Goal: Navigation & Orientation: Find specific page/section

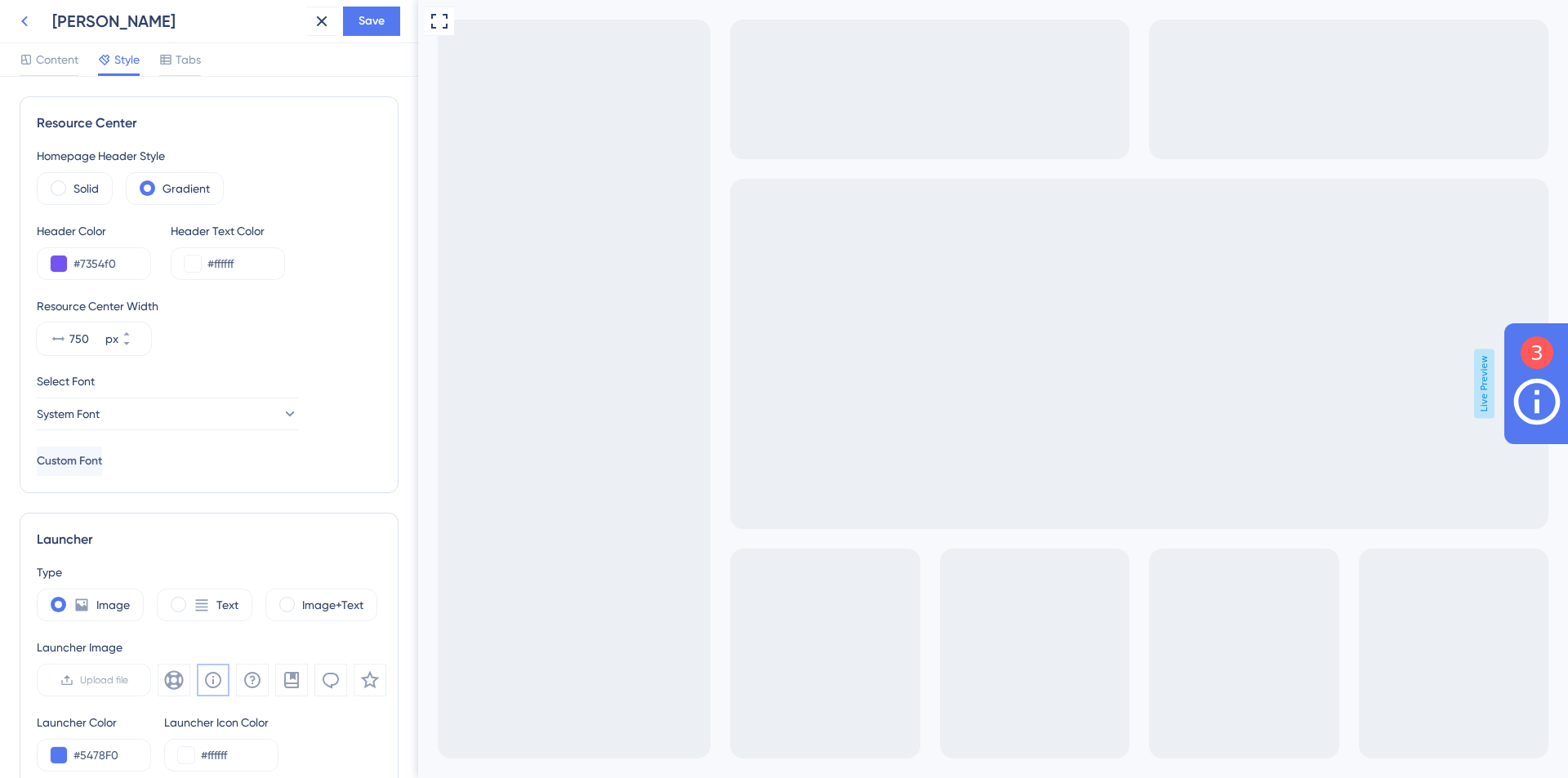
scroll to position [396, 0]
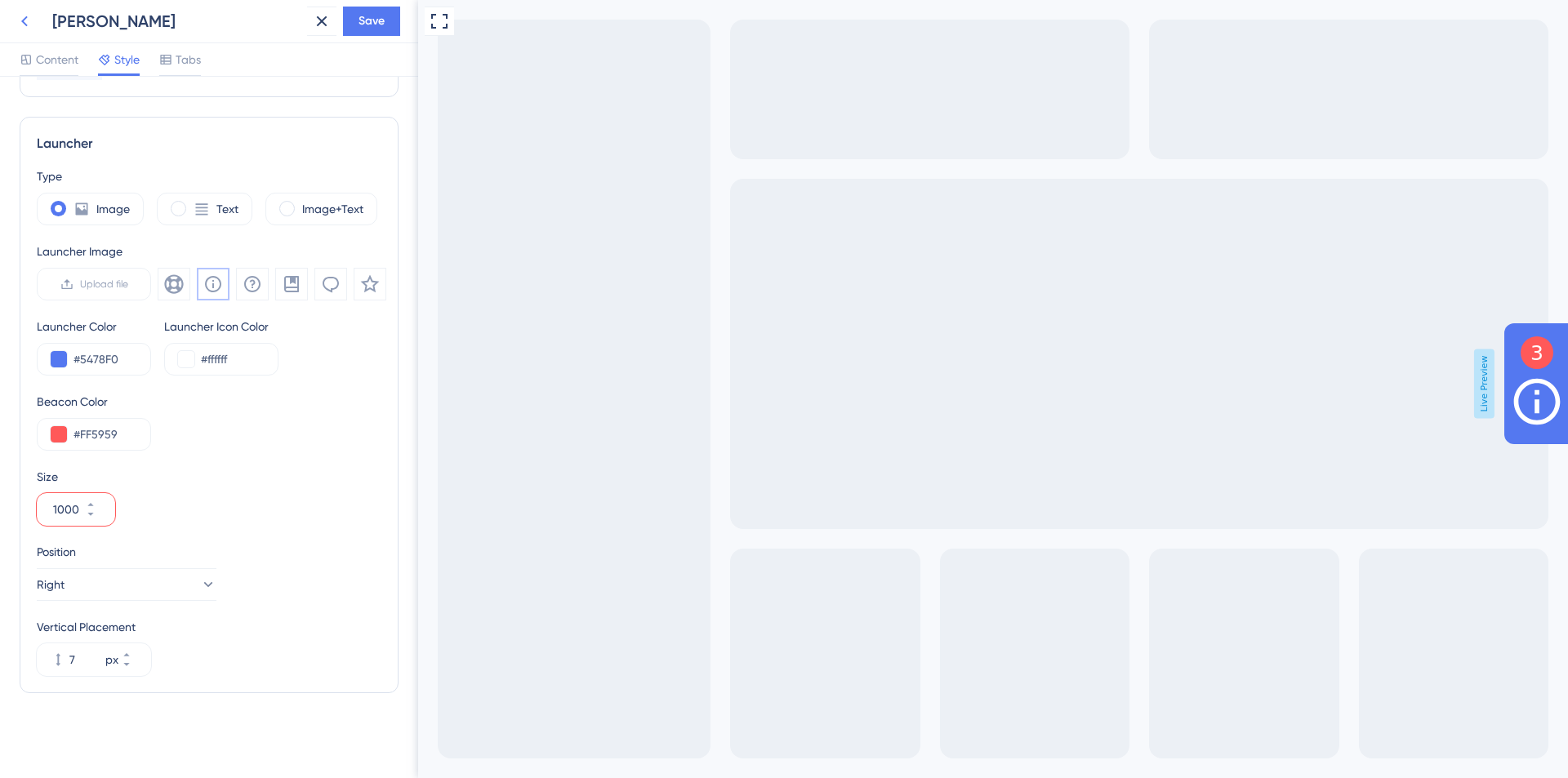
click at [27, 26] on icon at bounding box center [25, 21] width 20 height 20
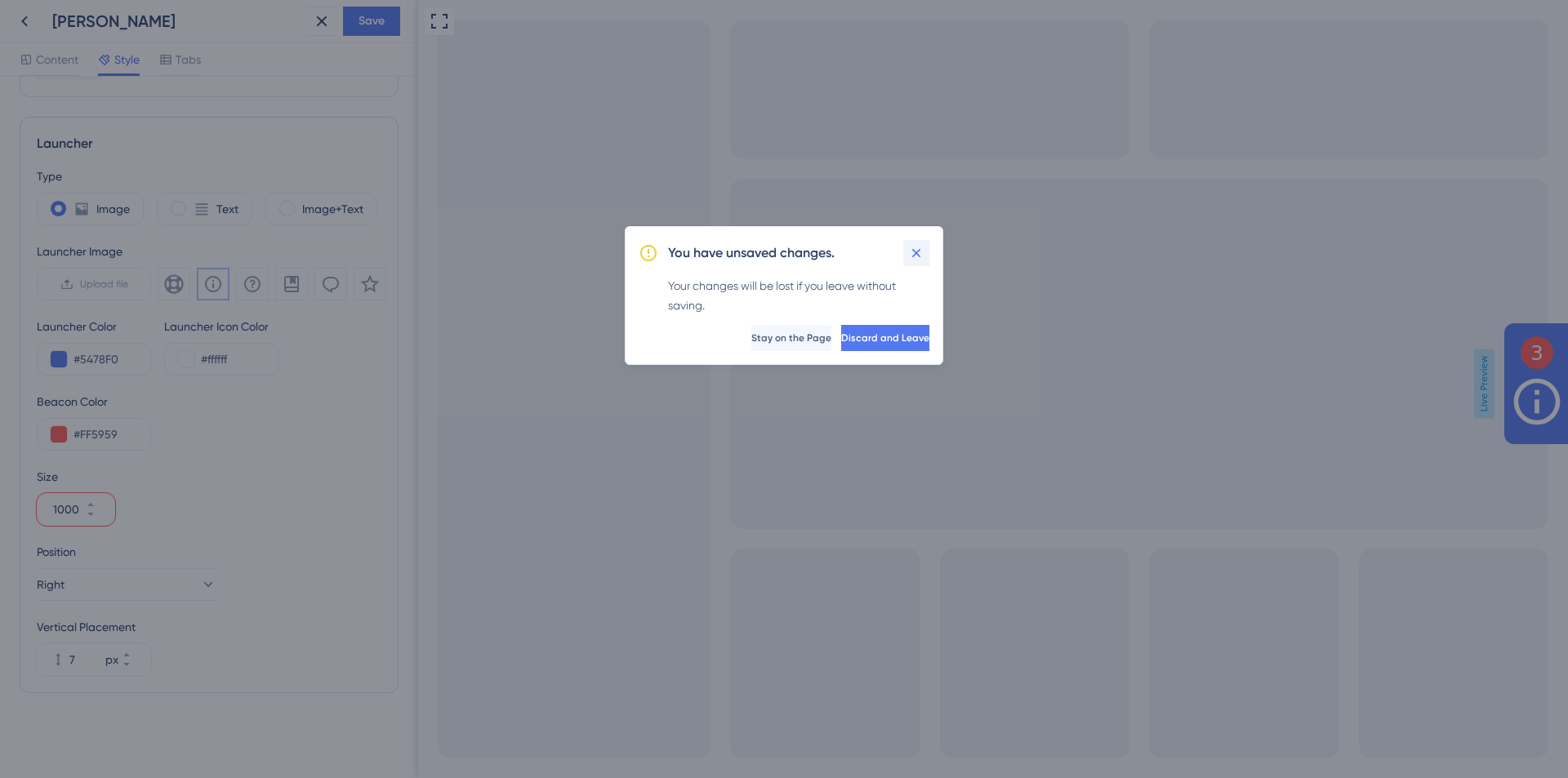
click at [917, 254] on icon at bounding box center [915, 252] width 16 height 16
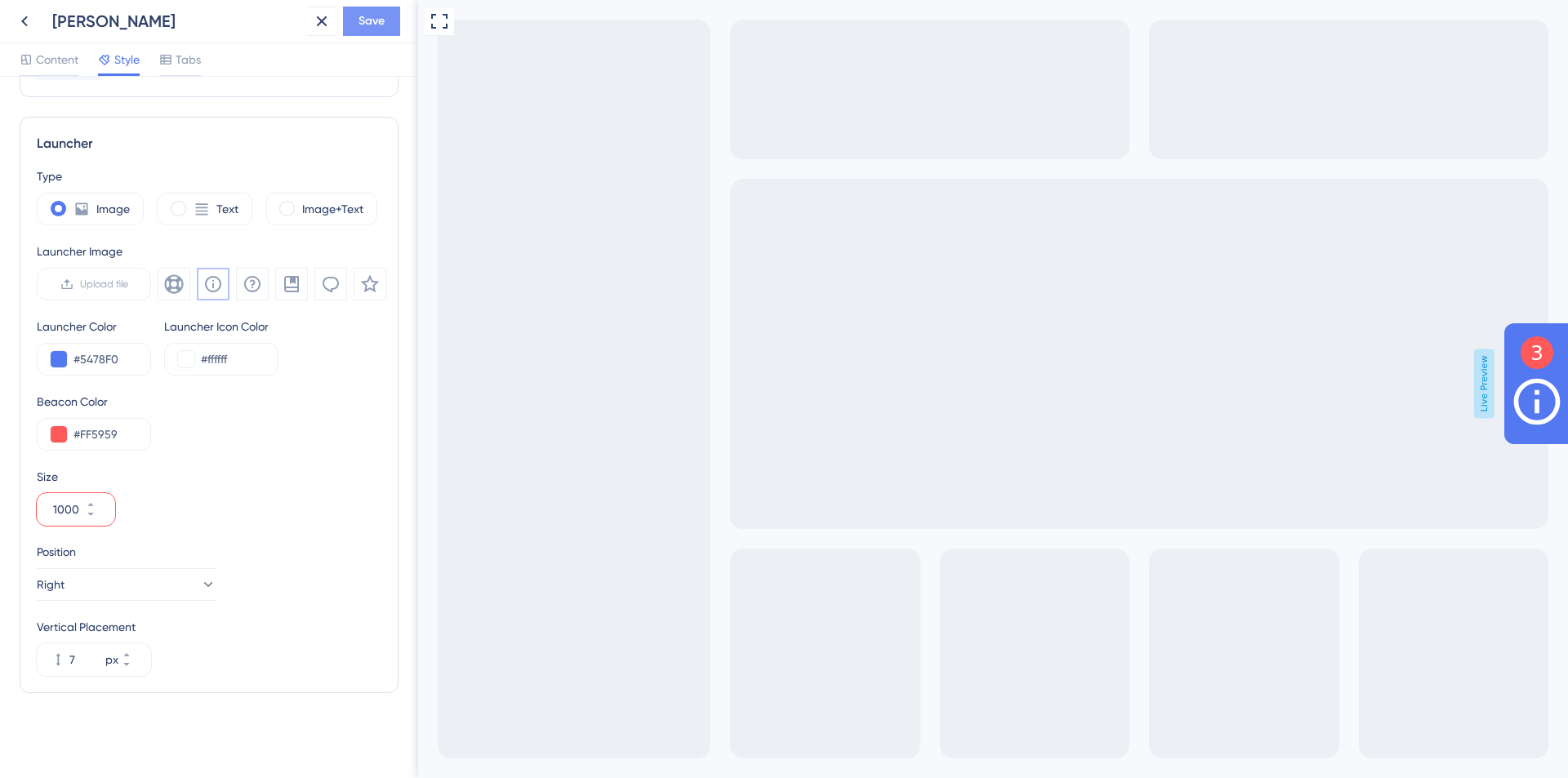
click at [362, 26] on span "Save" at bounding box center [372, 21] width 26 height 20
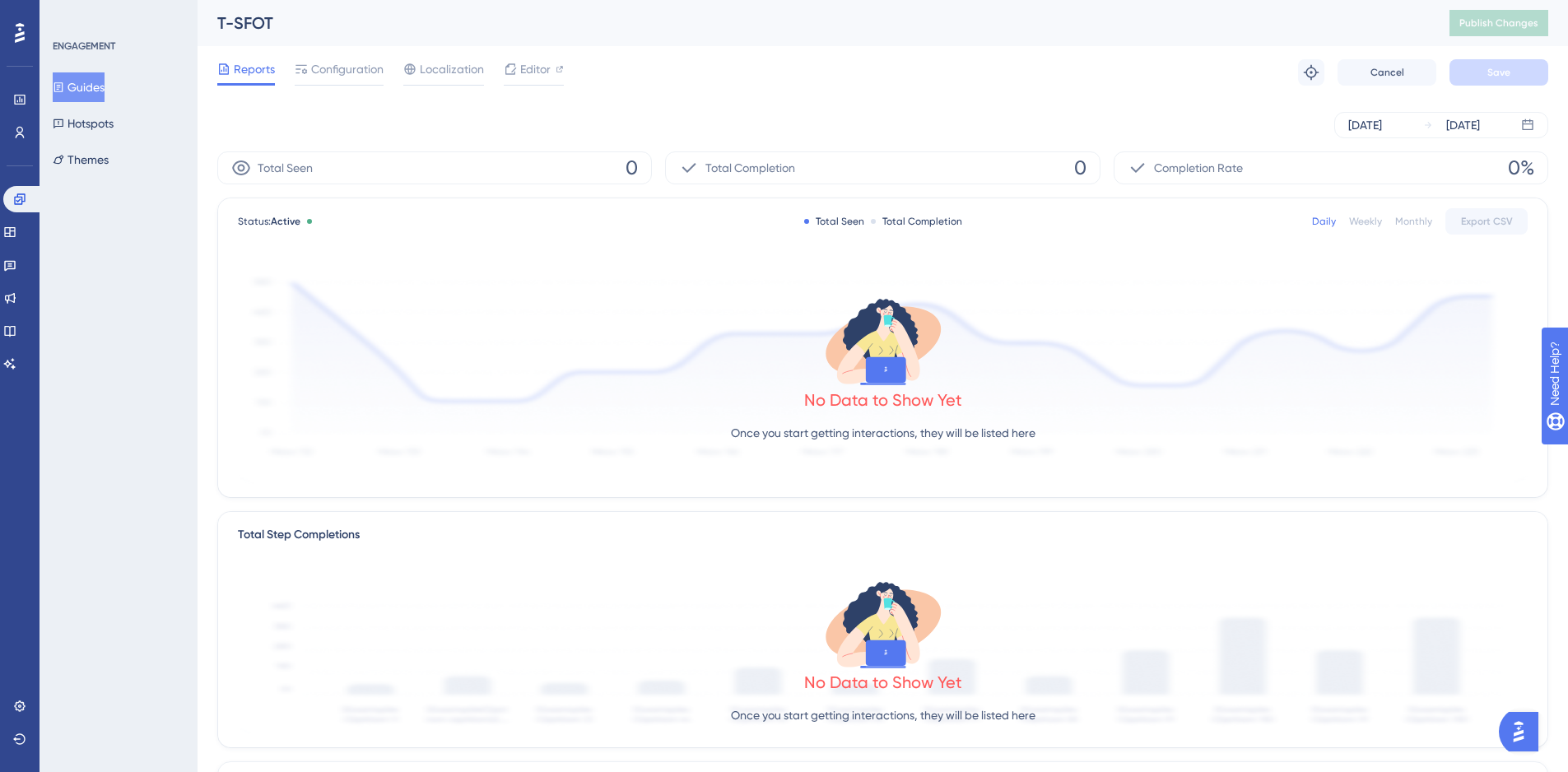
click at [102, 85] on button "Guides" at bounding box center [78, 87] width 51 height 30
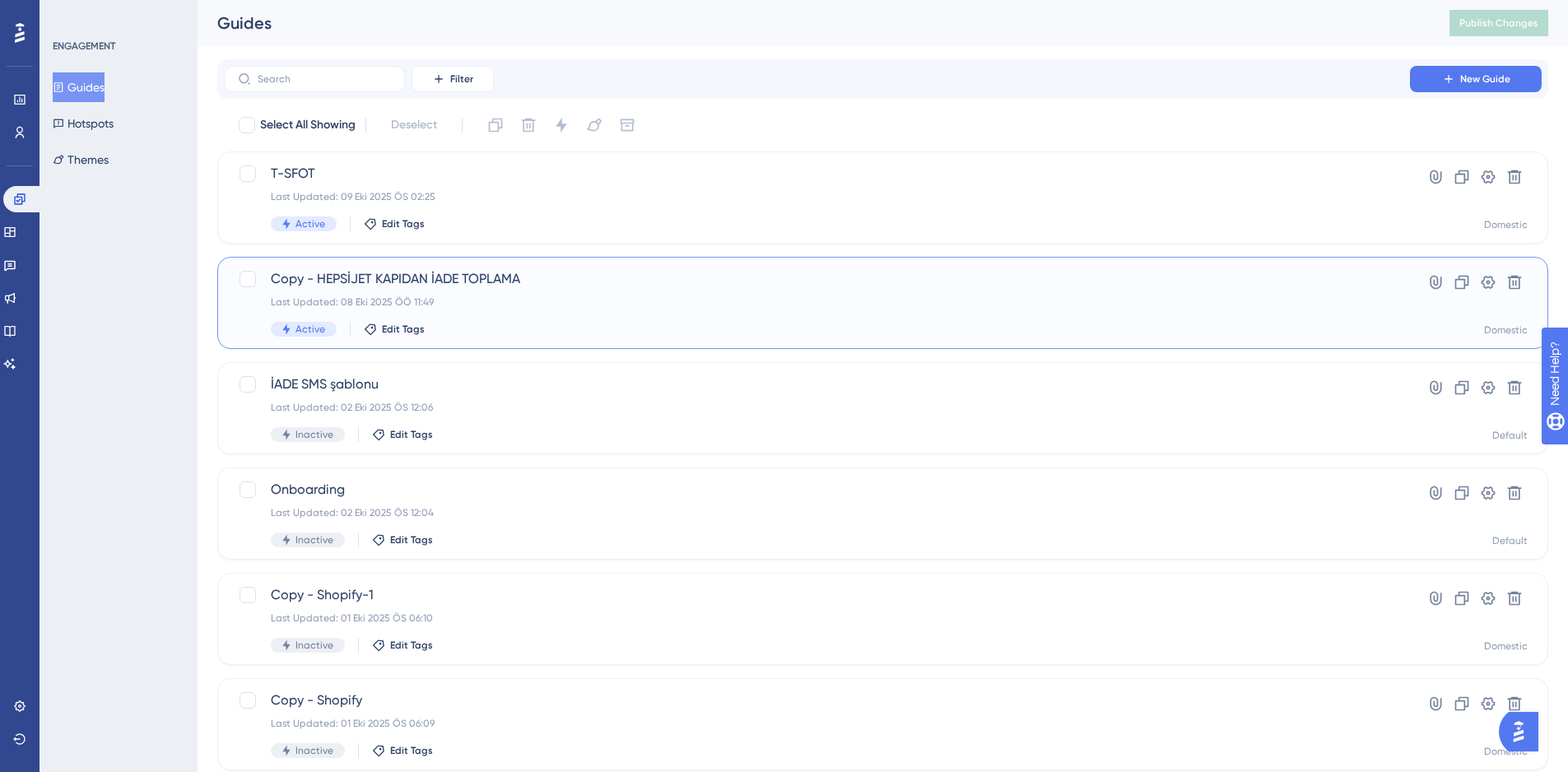
click at [713, 295] on div "Copy - HEPSİJET KAPIDAN İADE TOPLAMA Last Updated: 08 Eki 2025 ÖÖ 11:49 Active …" at bounding box center [817, 302] width 1092 height 68
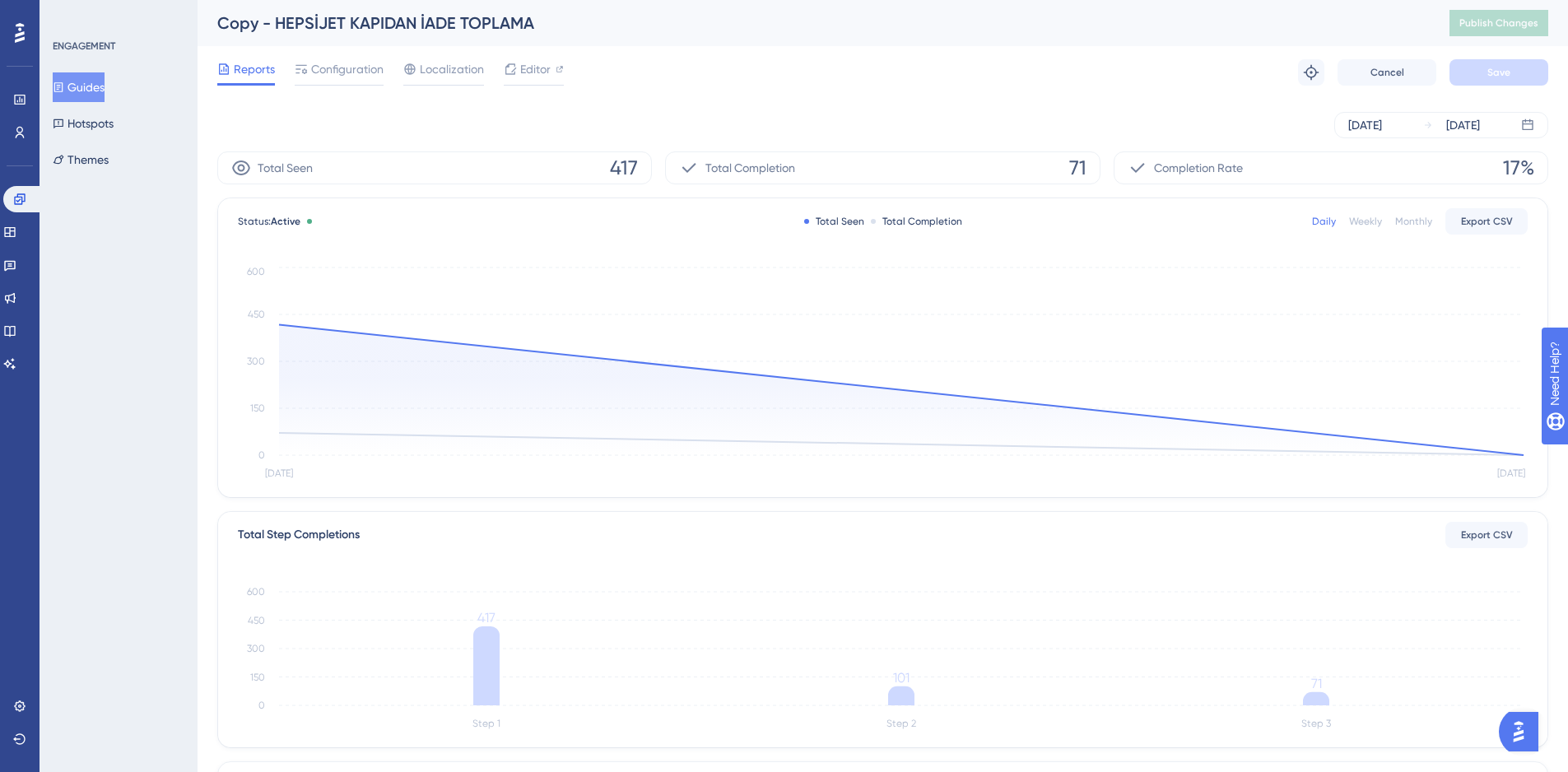
click at [111, 139] on div "Guides Hotspots Themes" at bounding box center [119, 123] width 133 height 102
click at [11, 235] on link at bounding box center [10, 233] width 13 height 27
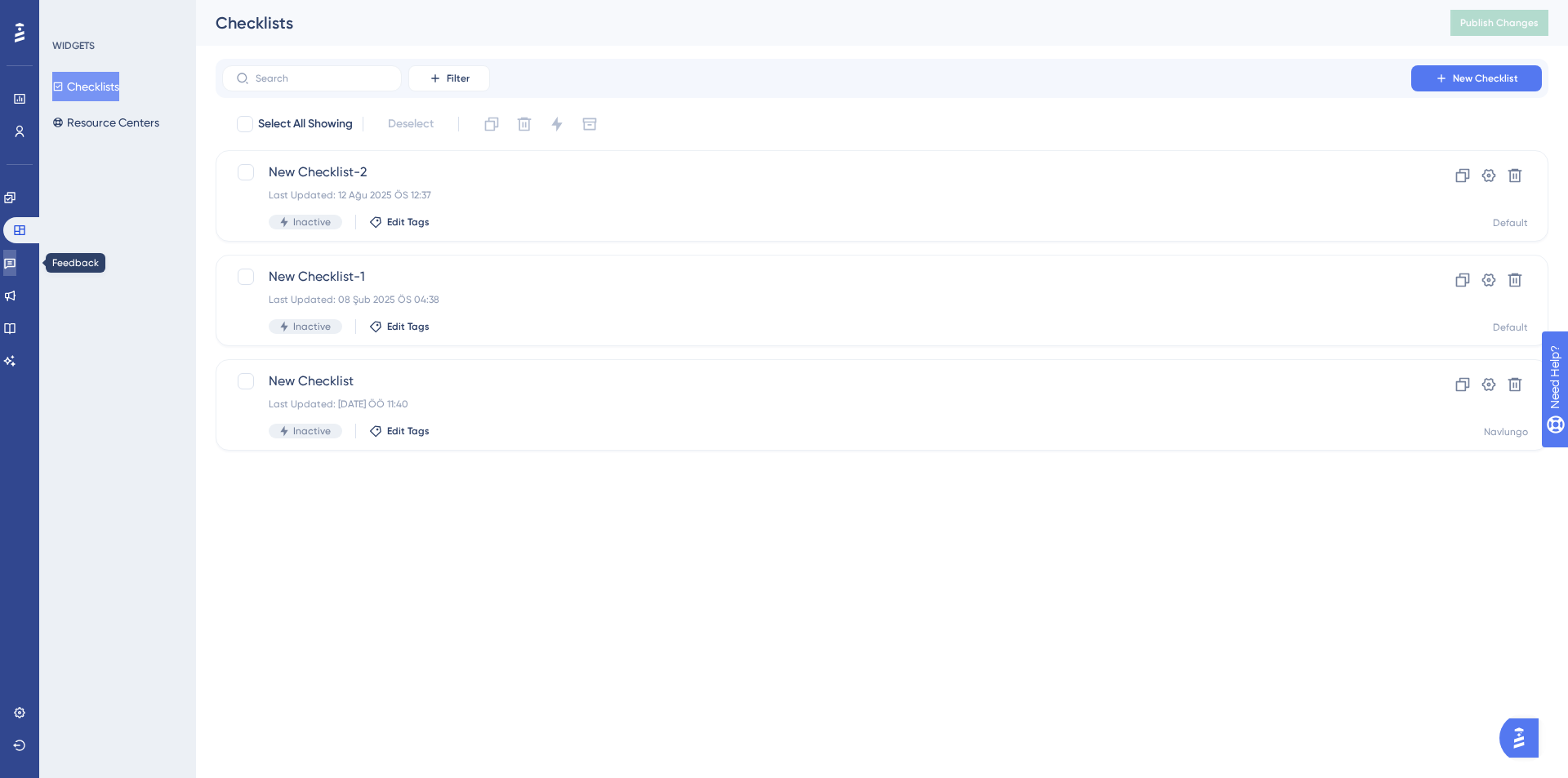
click at [15, 260] on icon at bounding box center [9, 264] width 11 height 10
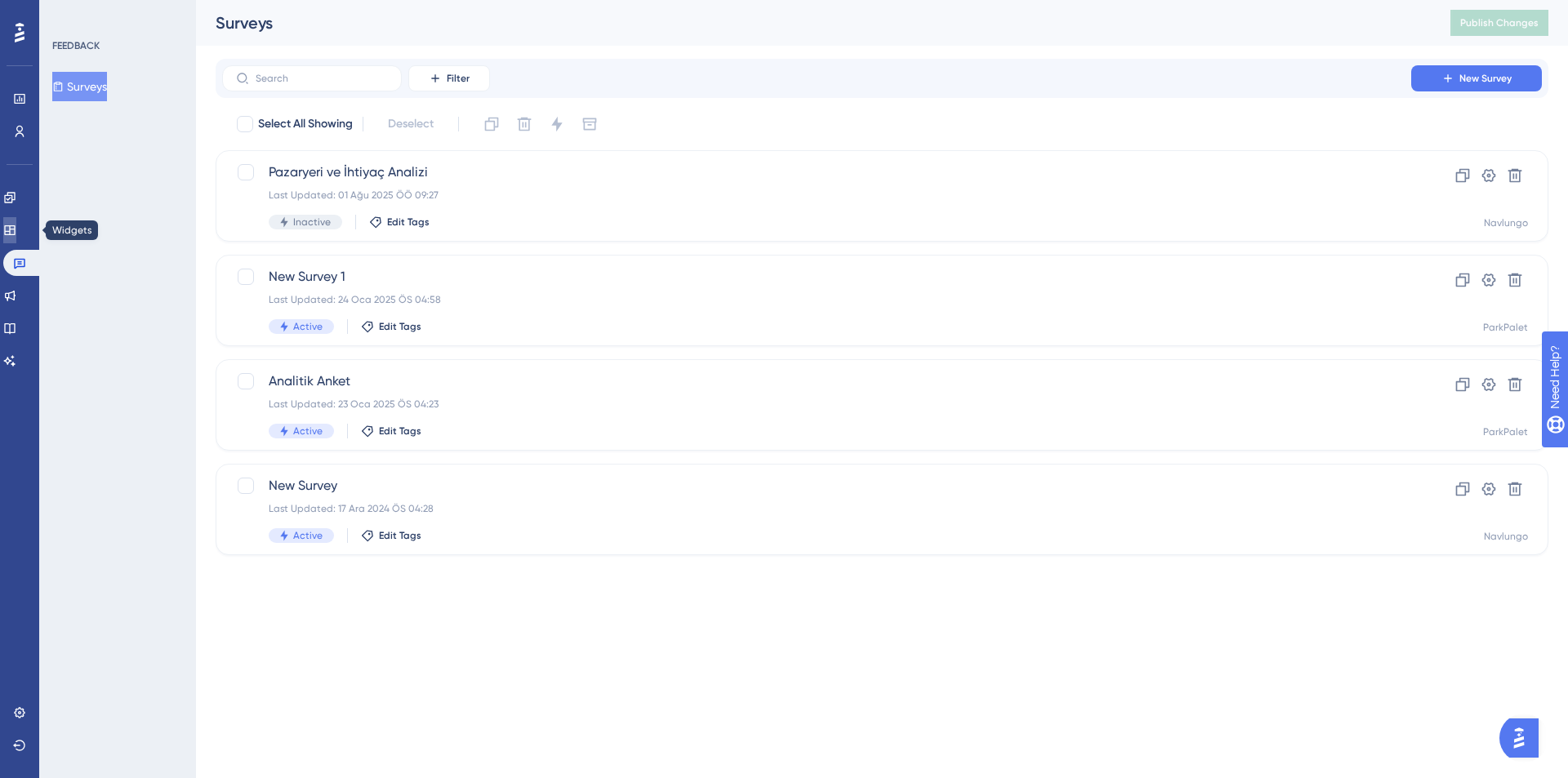
click at [16, 232] on icon at bounding box center [9, 231] width 13 height 13
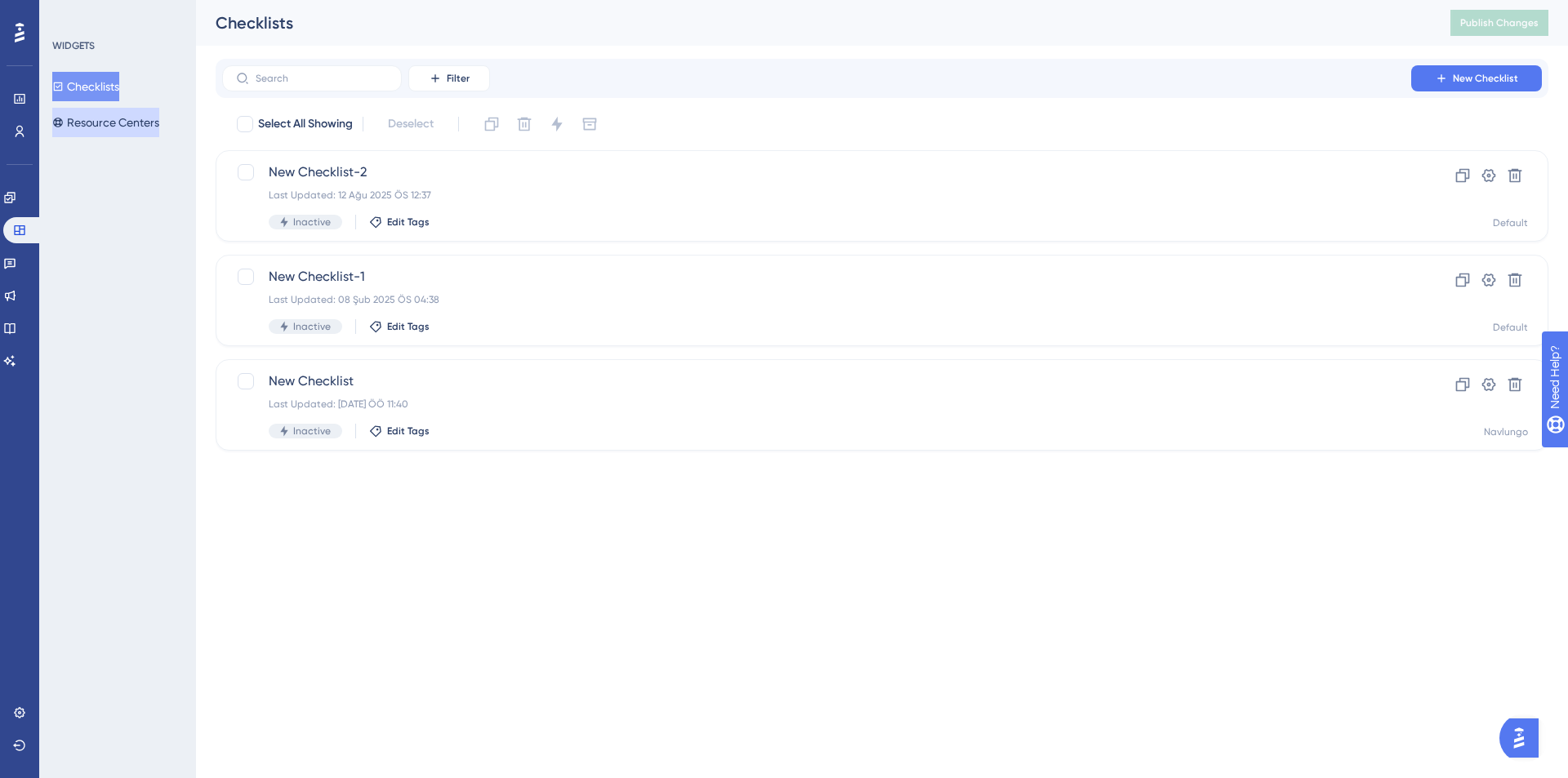
click at [153, 124] on button "Resource Centers" at bounding box center [105, 122] width 107 height 29
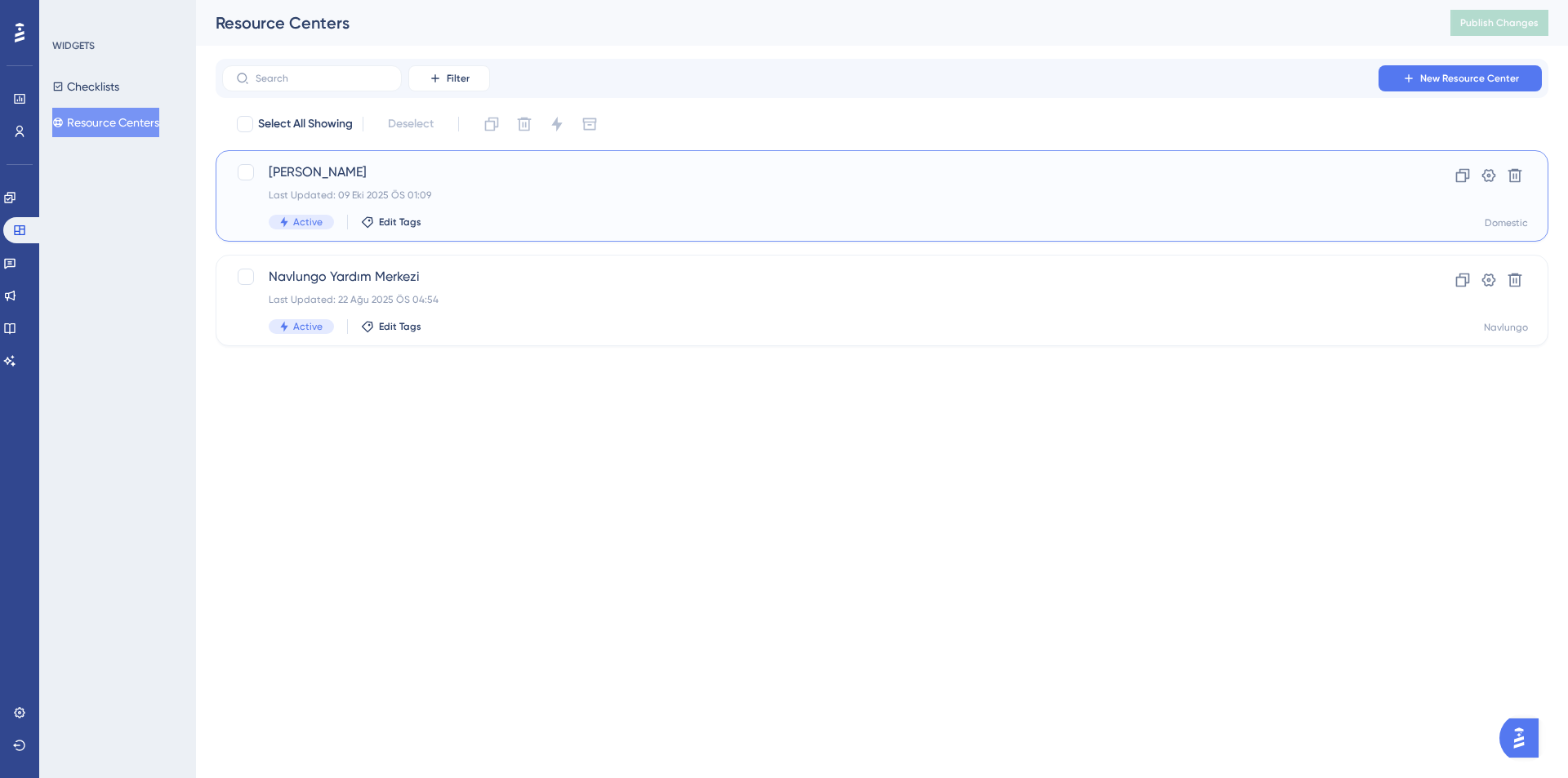
click at [500, 227] on div "Active Edit Tags" at bounding box center [816, 222] width 1096 height 15
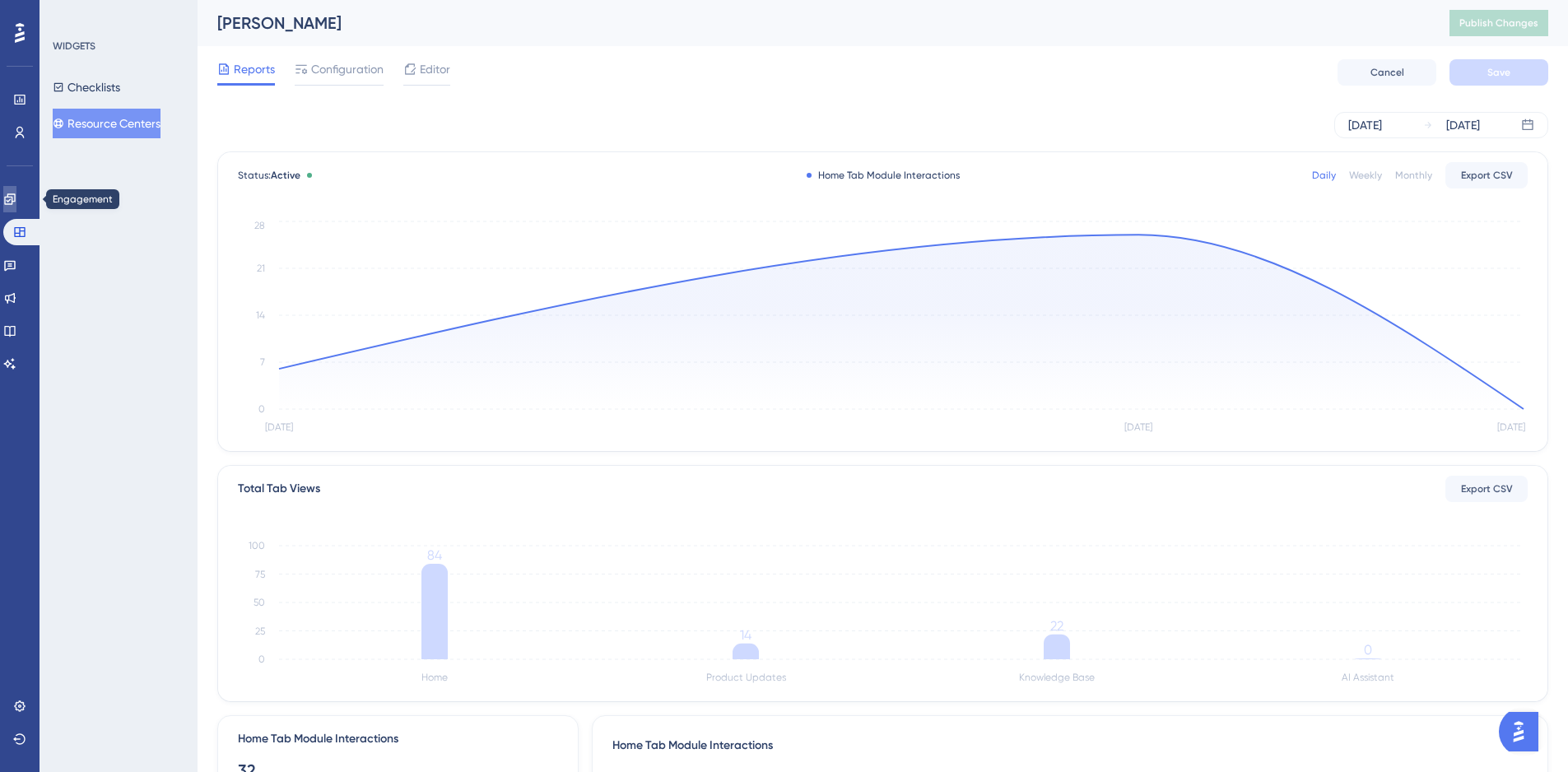
click at [16, 193] on link at bounding box center [10, 199] width 13 height 27
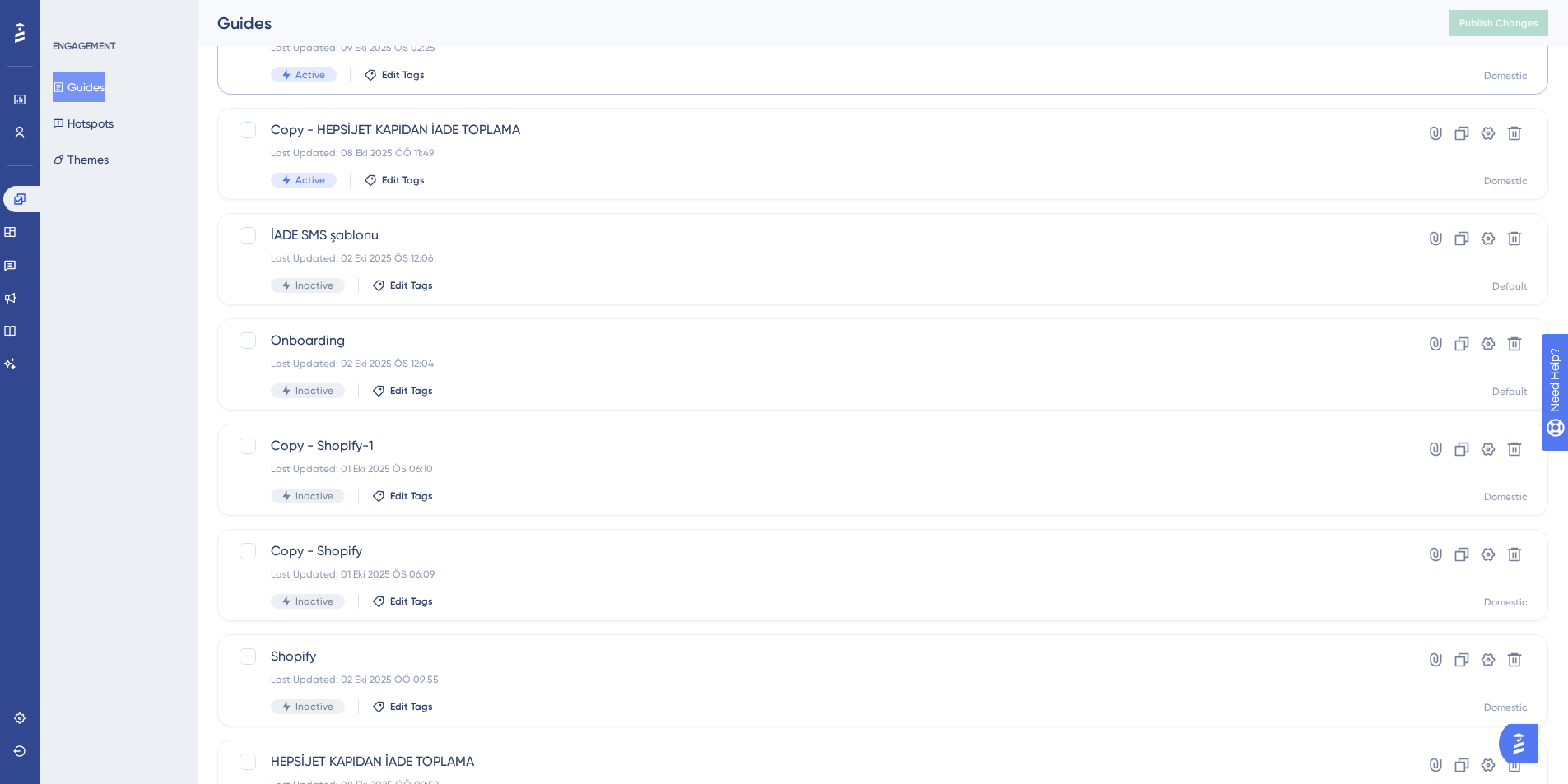
scroll to position [48, 0]
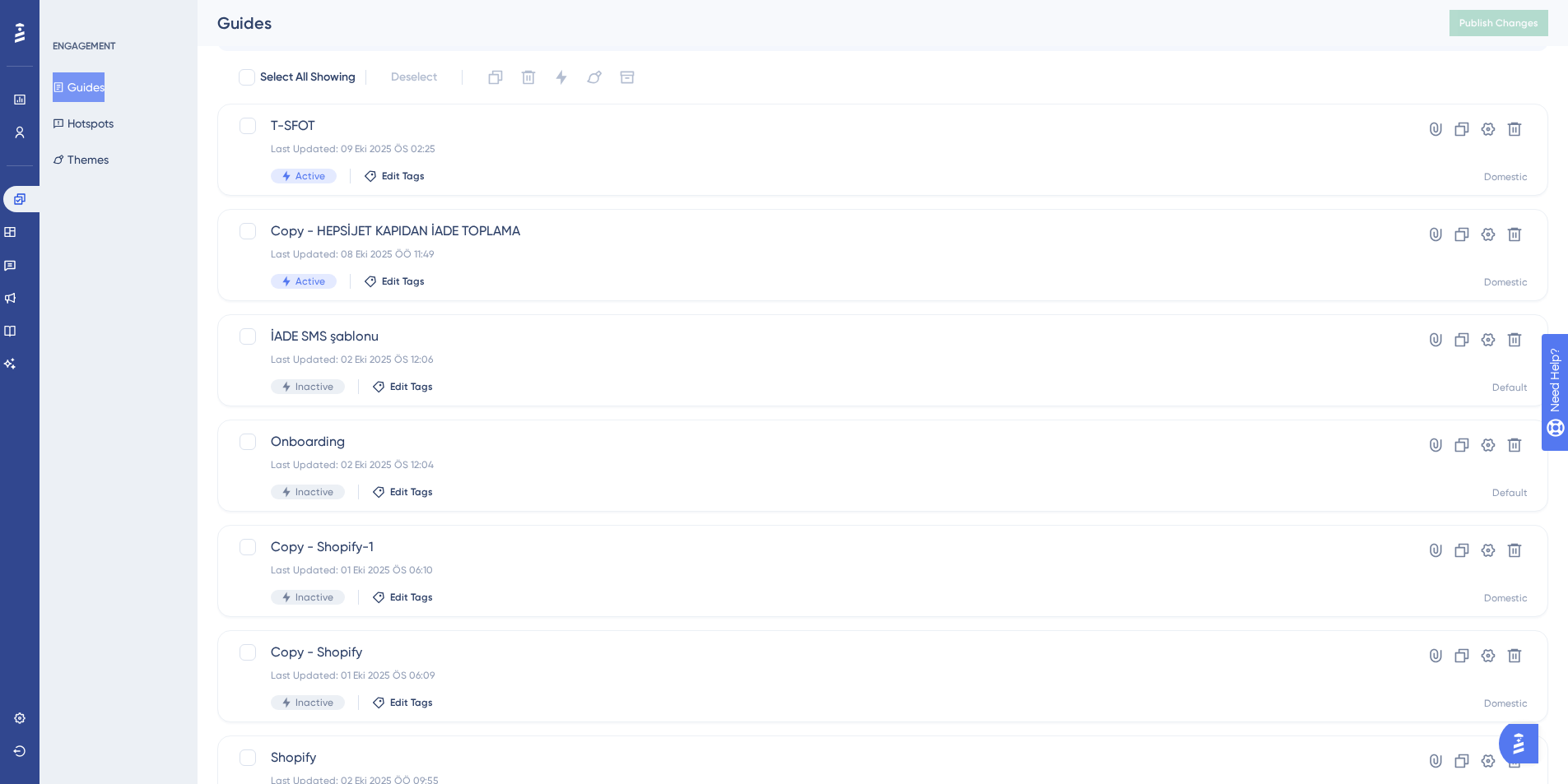
click at [105, 90] on button "Guides" at bounding box center [78, 87] width 51 height 30
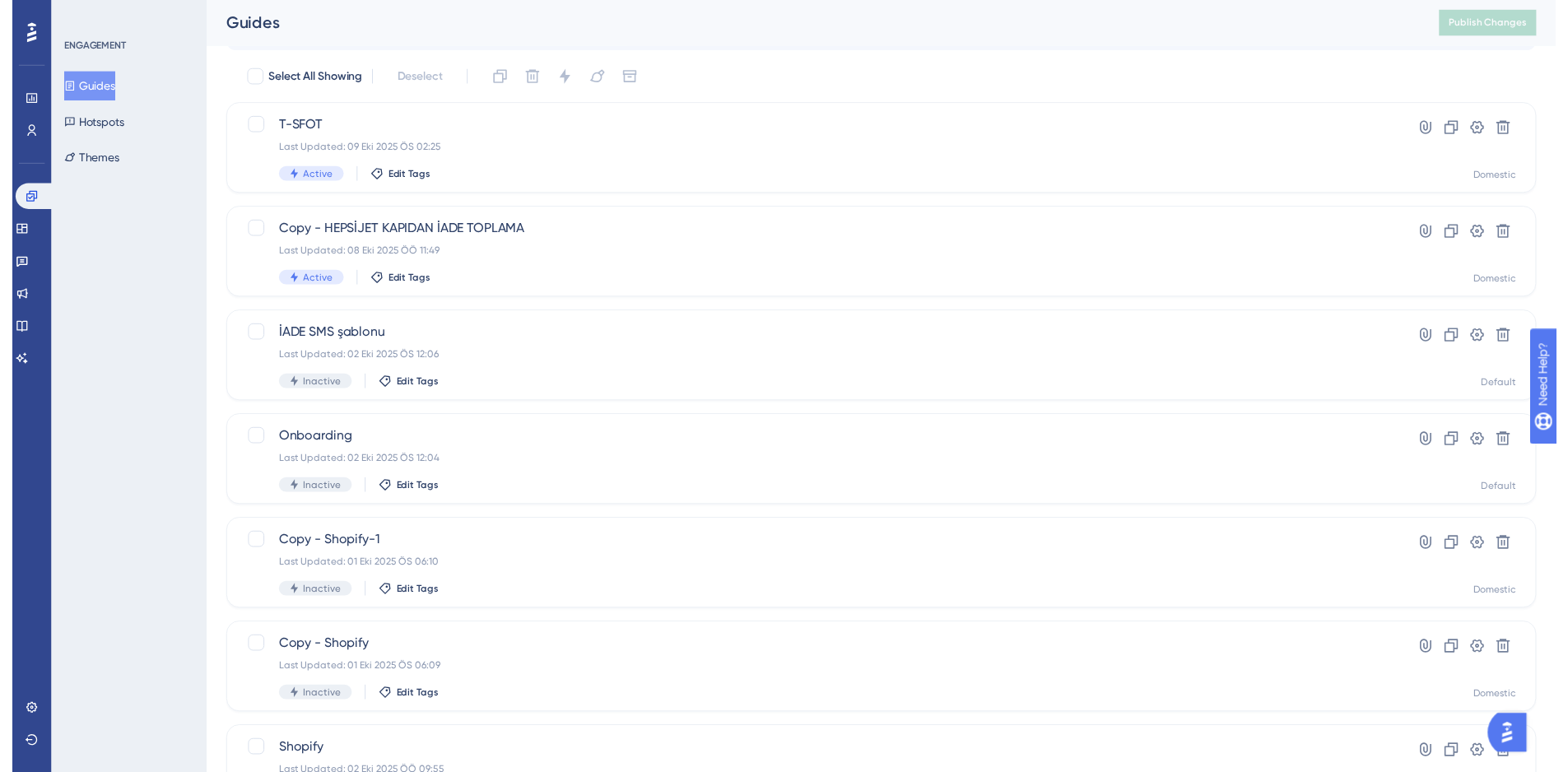
scroll to position [0, 0]
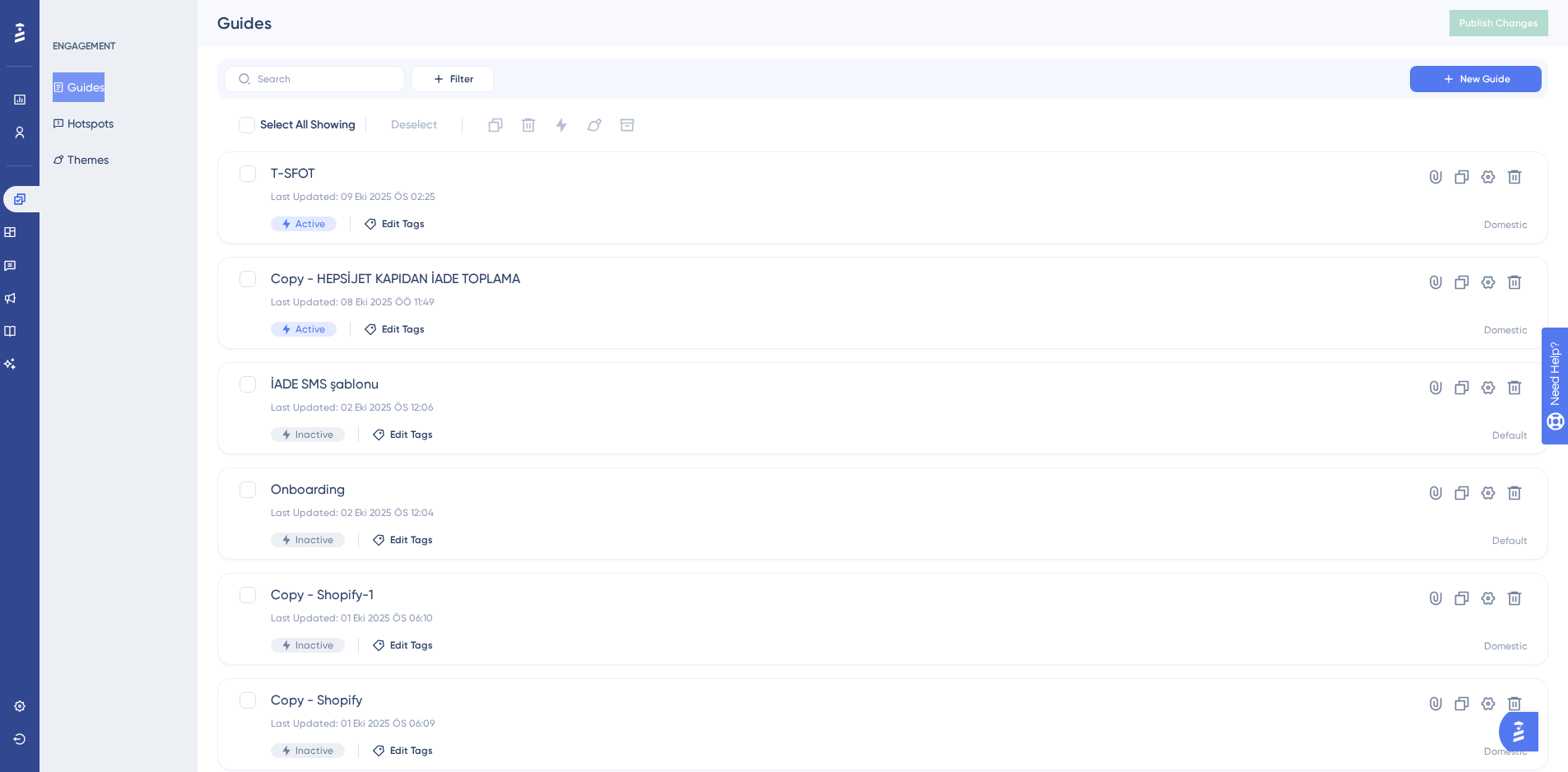
click at [97, 99] on button "Guides" at bounding box center [78, 87] width 51 height 30
